Goal: Task Accomplishment & Management: Use online tool/utility

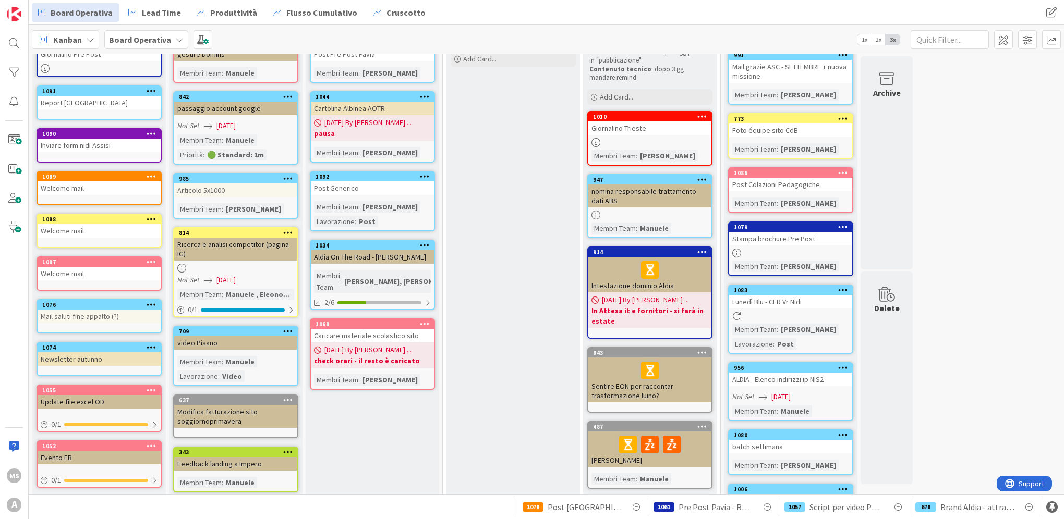
click at [382, 356] on b "check orari - il resto è caricato" at bounding box center [372, 361] width 117 height 10
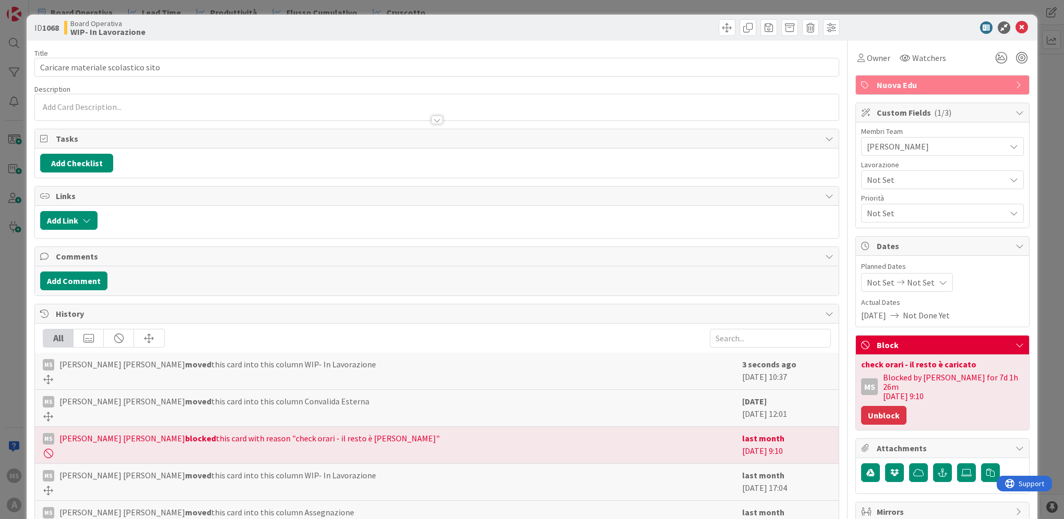
click at [874, 406] on button "Unblock" at bounding box center [883, 415] width 45 height 19
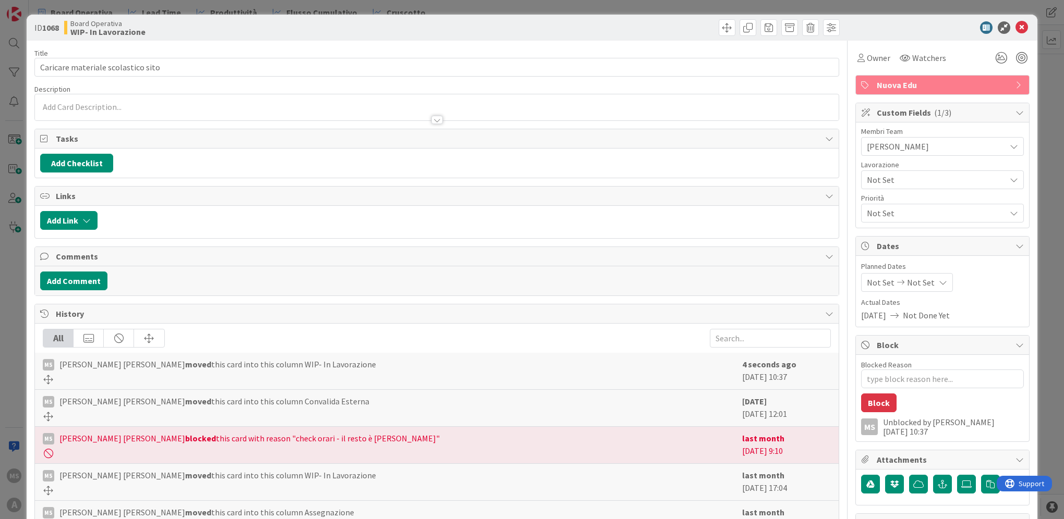
drag, startPoint x: 1015, startPoint y: 29, endPoint x: 1004, endPoint y: 32, distance: 11.4
click at [1015, 29] on icon at bounding box center [1021, 27] width 13 height 13
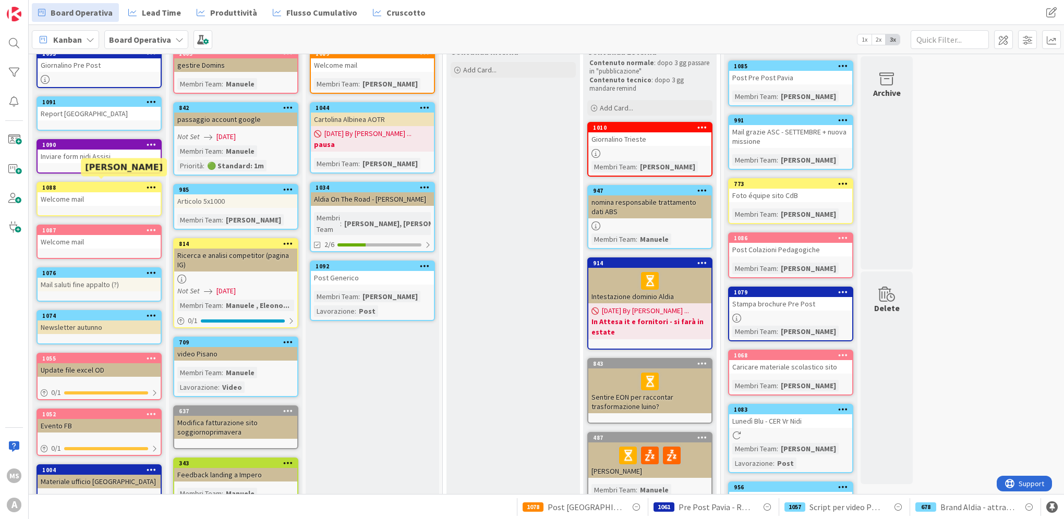
scroll to position [69, 0]
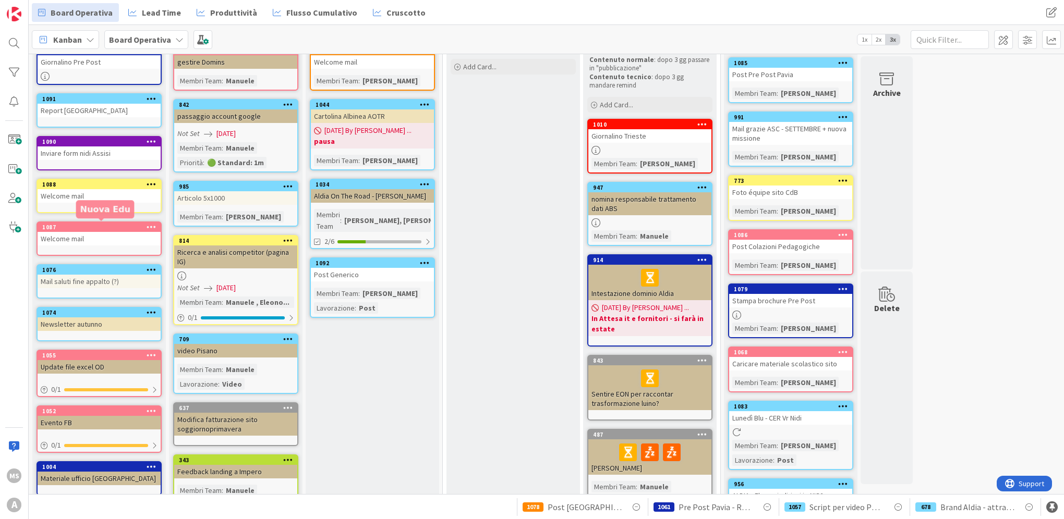
click at [113, 228] on div "1087" at bounding box center [101, 227] width 118 height 7
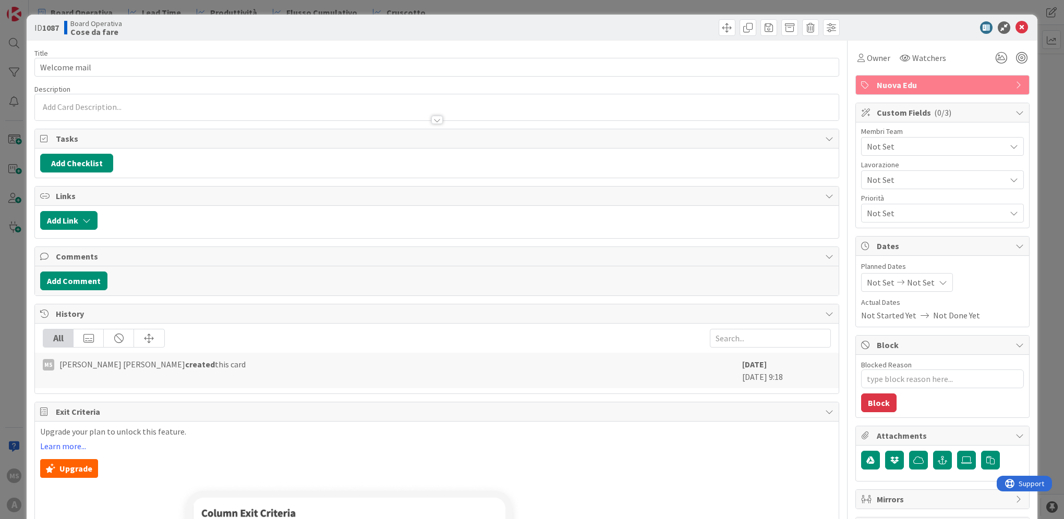
click at [906, 179] on span "Not Set" at bounding box center [933, 180] width 133 height 15
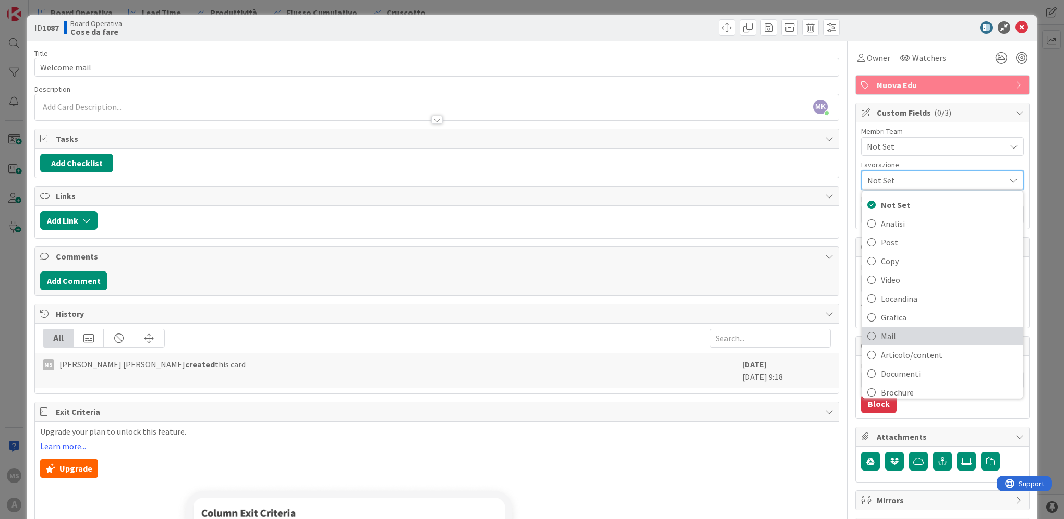
click at [881, 328] on span "Mail" at bounding box center [949, 336] width 137 height 16
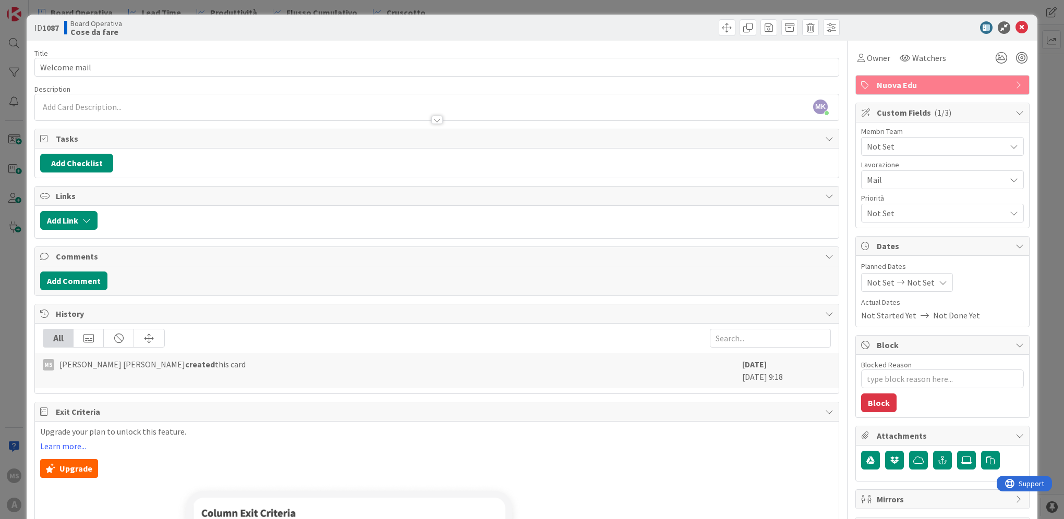
click at [907, 141] on span "Not Set" at bounding box center [936, 146] width 139 height 13
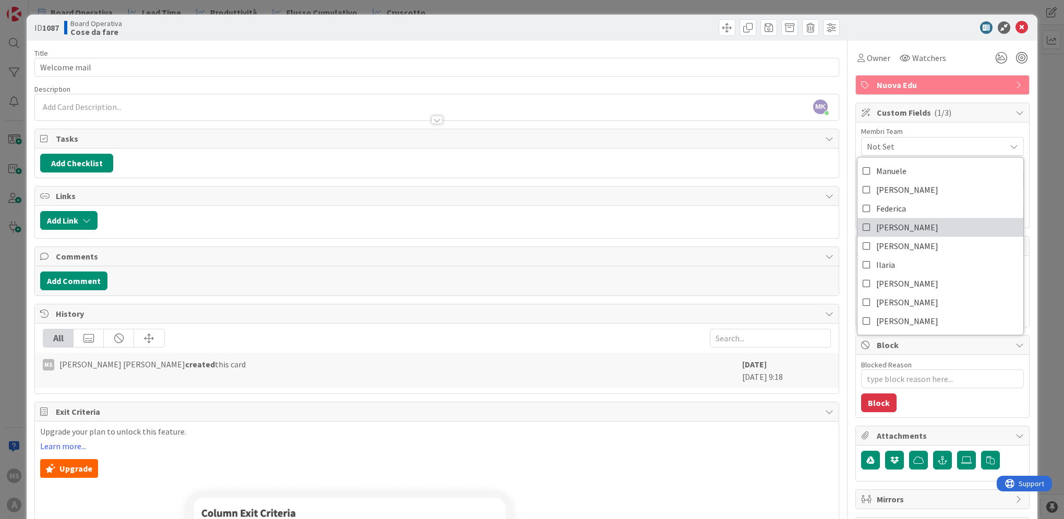
click at [897, 229] on link "[PERSON_NAME]" at bounding box center [940, 227] width 166 height 19
type textarea "x"
click at [1016, 30] on icon at bounding box center [1021, 27] width 13 height 13
